Goal: Check status: Check status

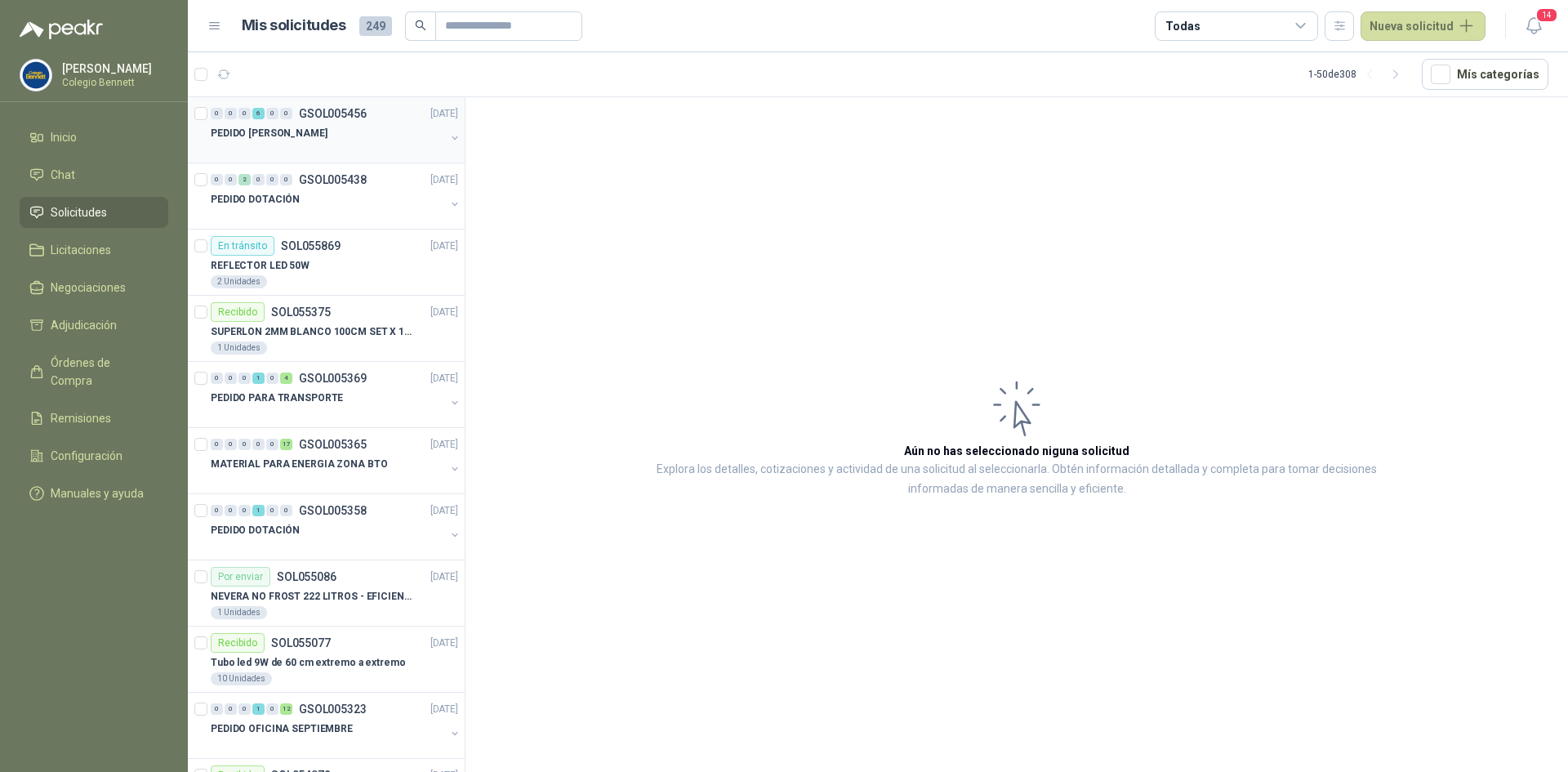
click at [334, 133] on div "PEDIDO [PERSON_NAME]" at bounding box center [328, 133] width 235 height 20
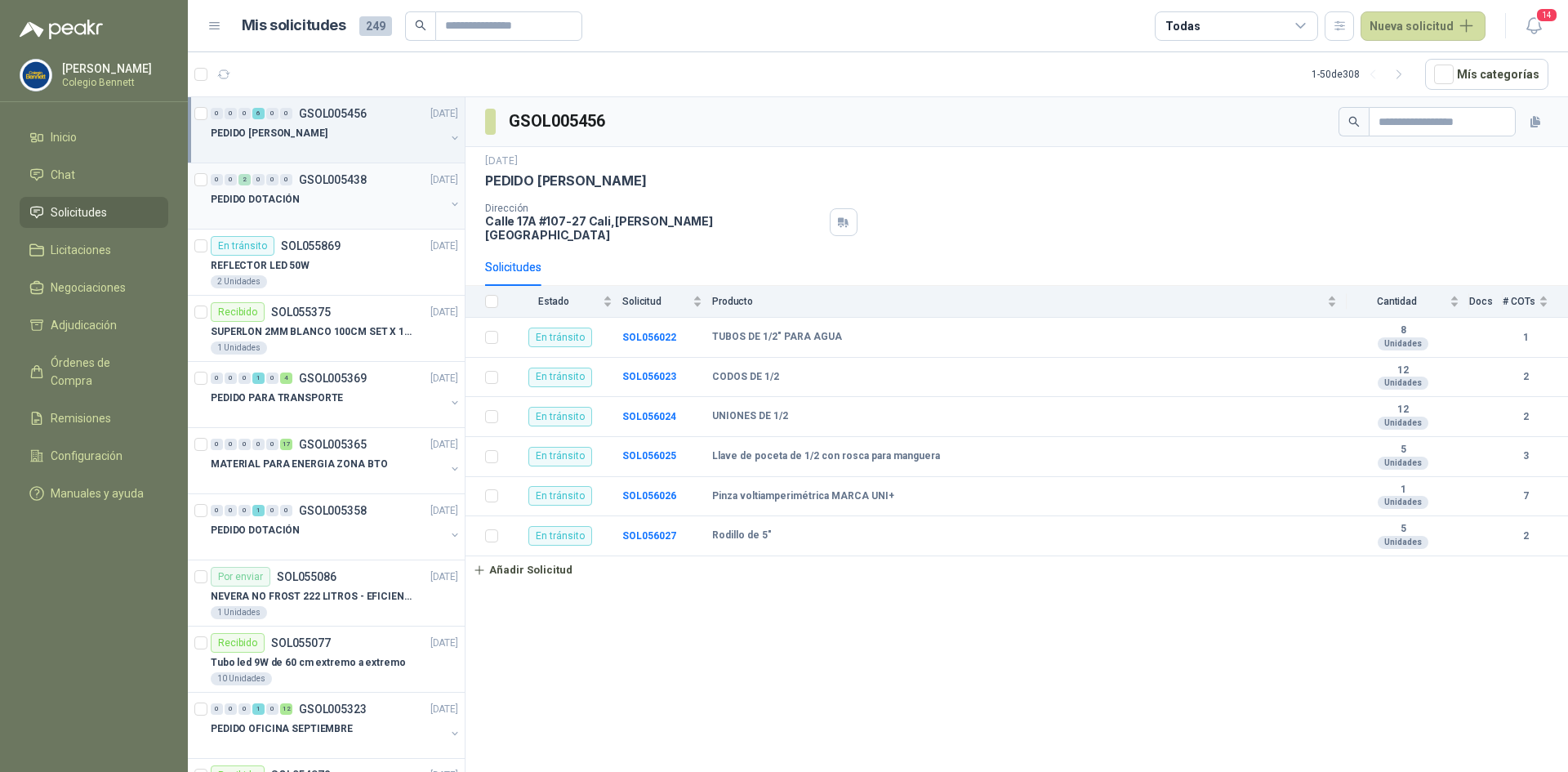
click at [319, 200] on div "PEDIDO DOTACIÓN" at bounding box center [328, 199] width 235 height 20
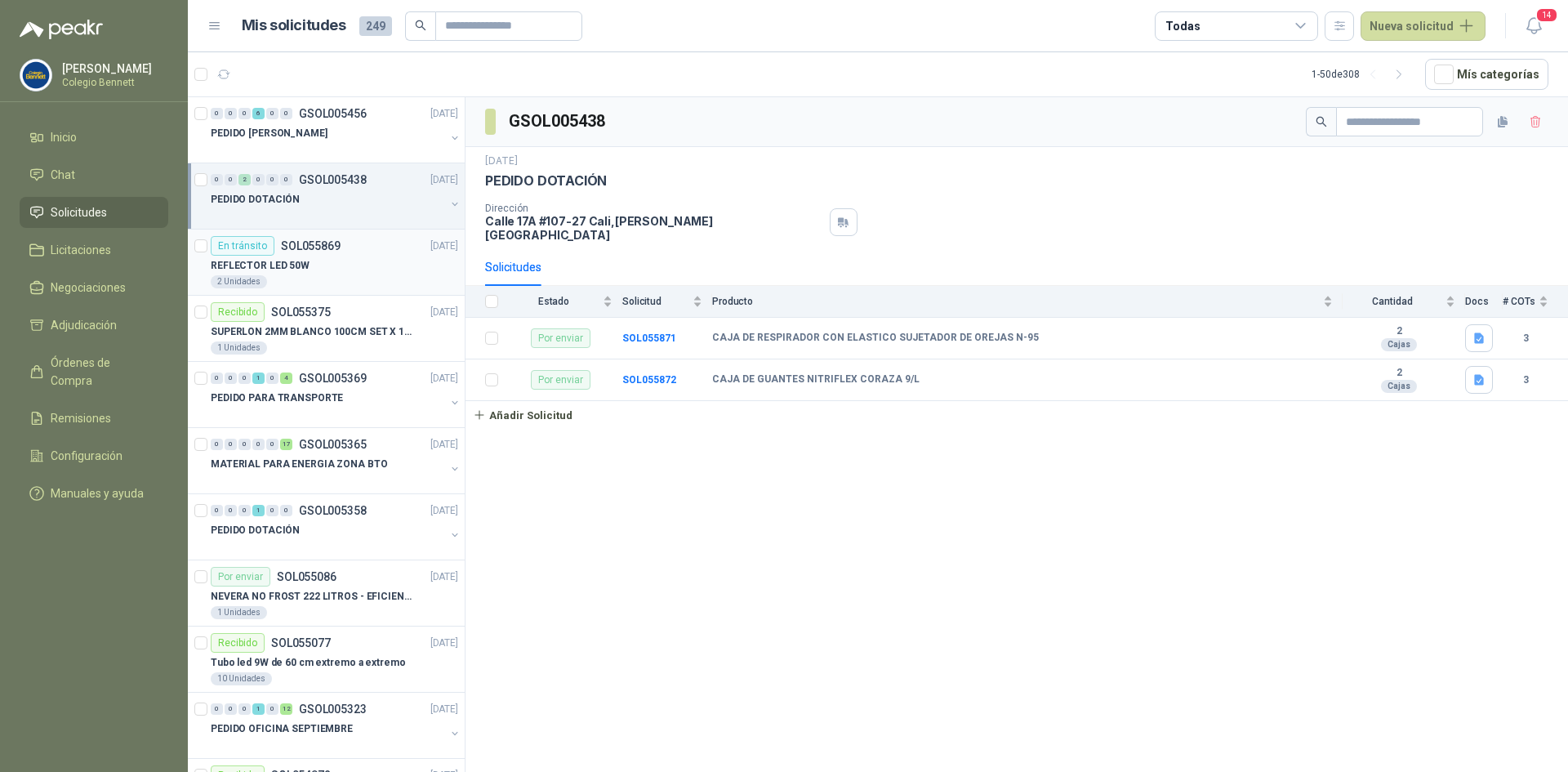
click at [327, 256] on div "REFLECTOR LED 50W" at bounding box center [334, 265] width 247 height 20
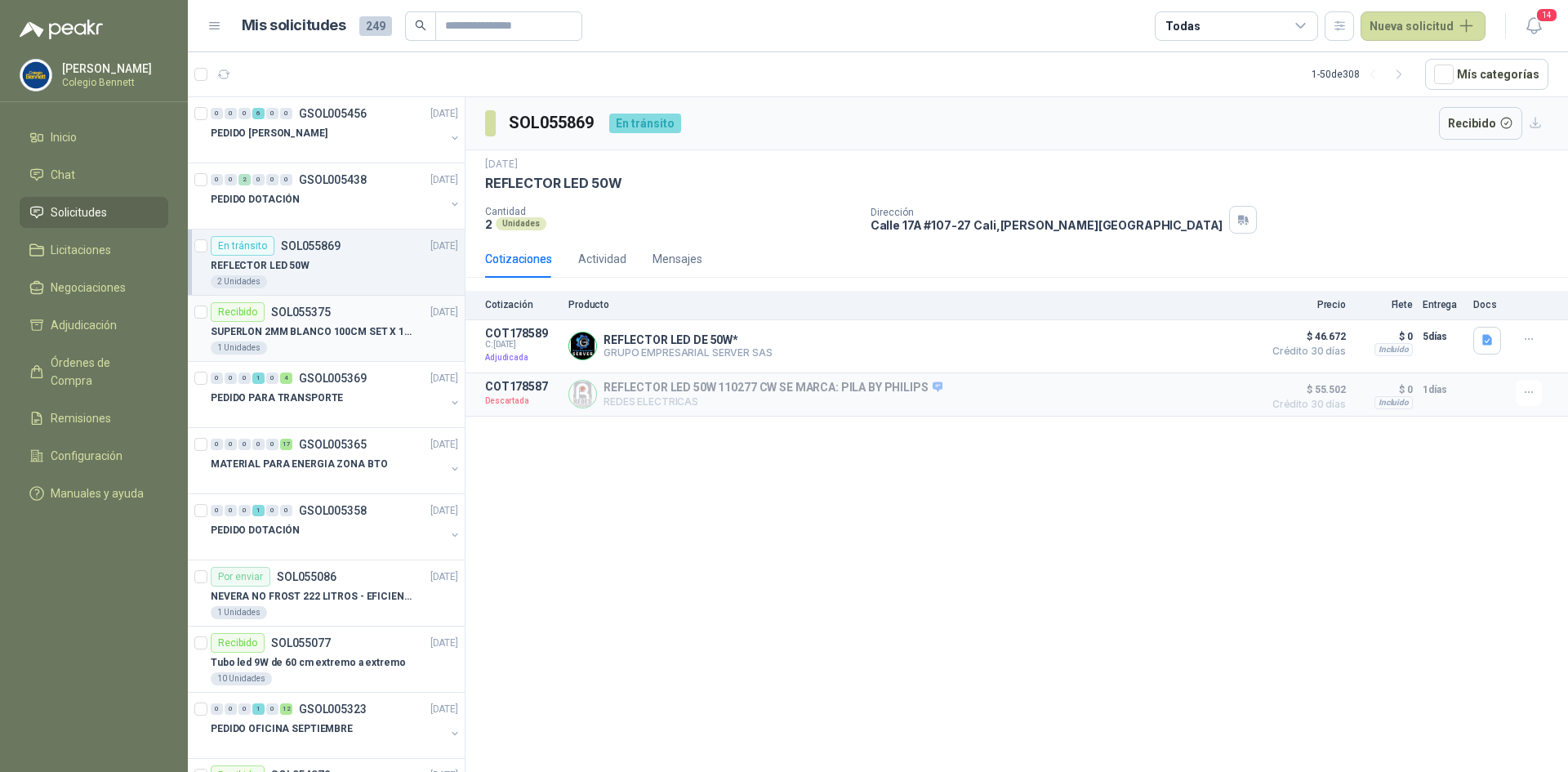
click at [336, 311] on div "Recibido SOL055375 [DATE]" at bounding box center [334, 312] width 247 height 20
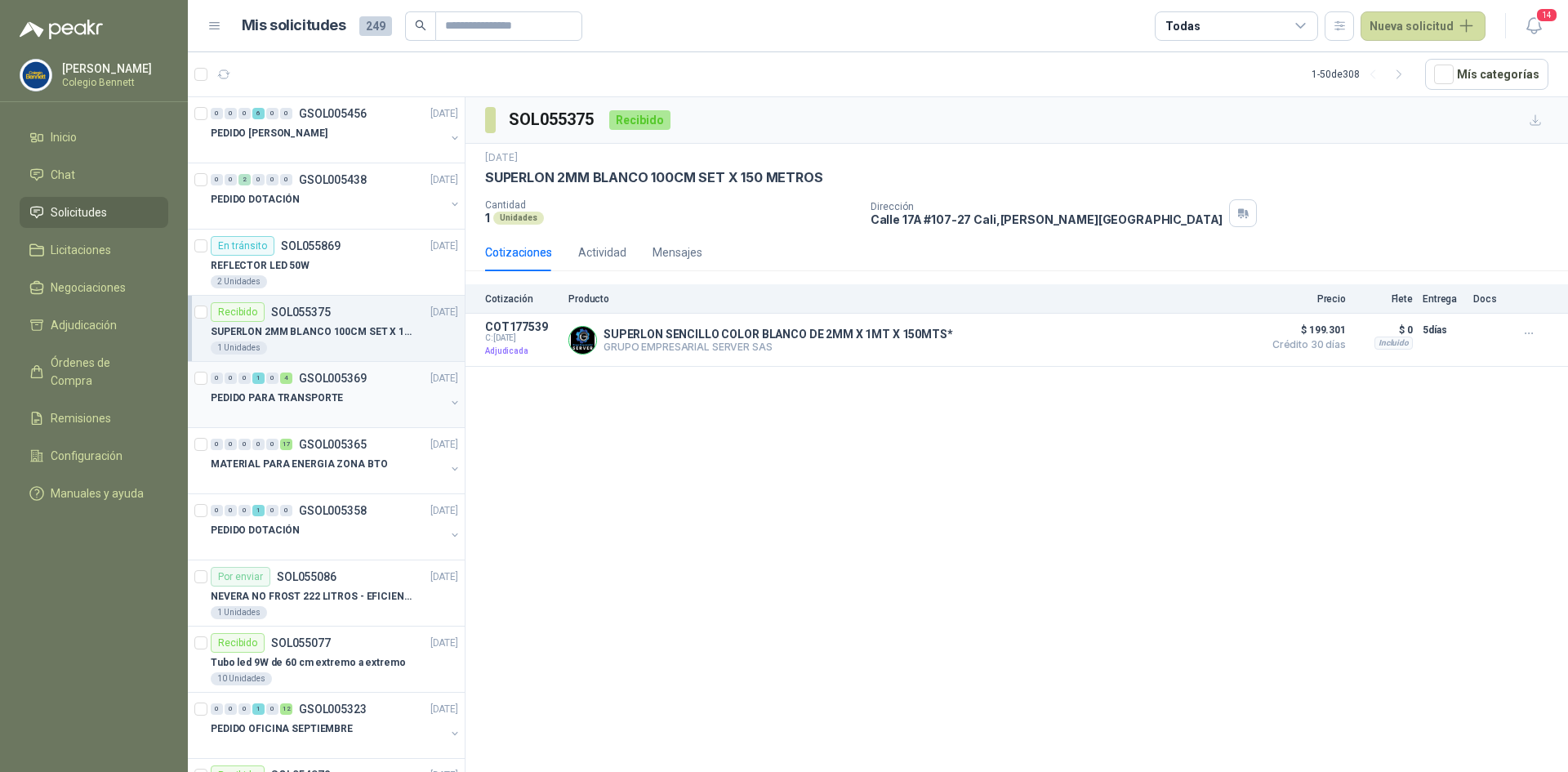
click at [328, 375] on p "GSOL005369" at bounding box center [333, 377] width 68 height 11
